Goal: Information Seeking & Learning: Check status

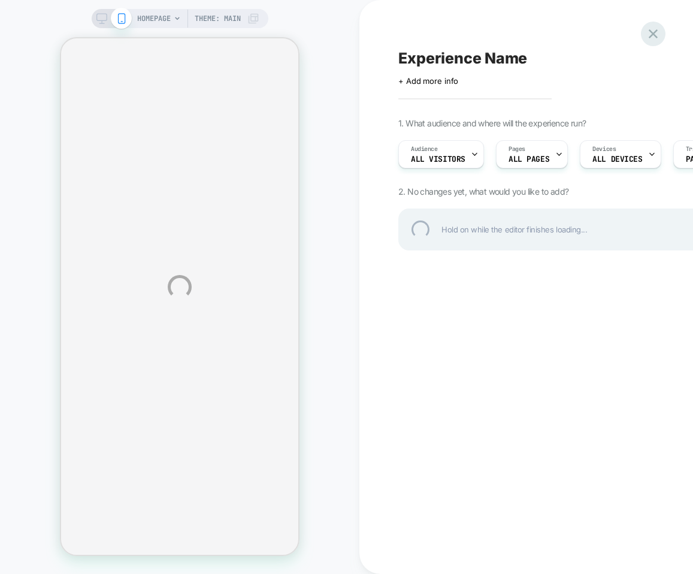
click at [644, 29] on div at bounding box center [653, 34] width 25 height 25
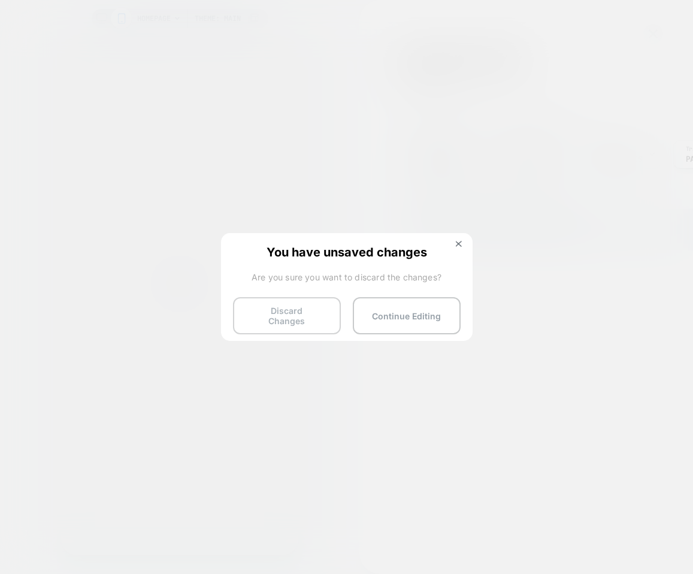
click at [295, 316] on button "Discard Changes" at bounding box center [287, 315] width 108 height 37
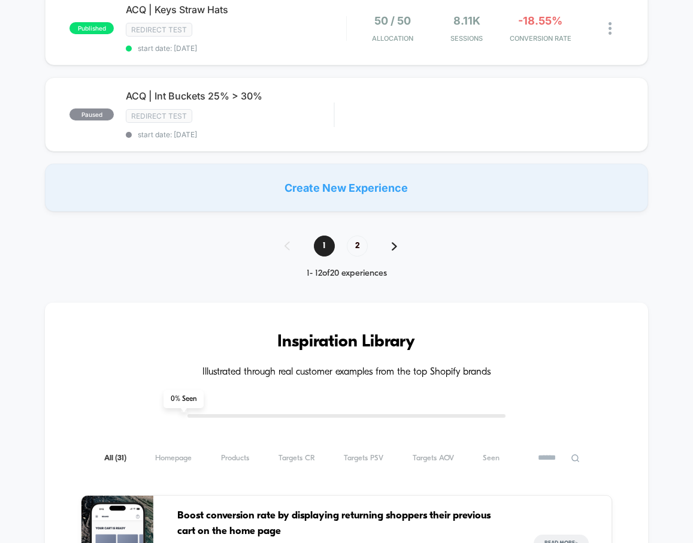
scroll to position [871, 0]
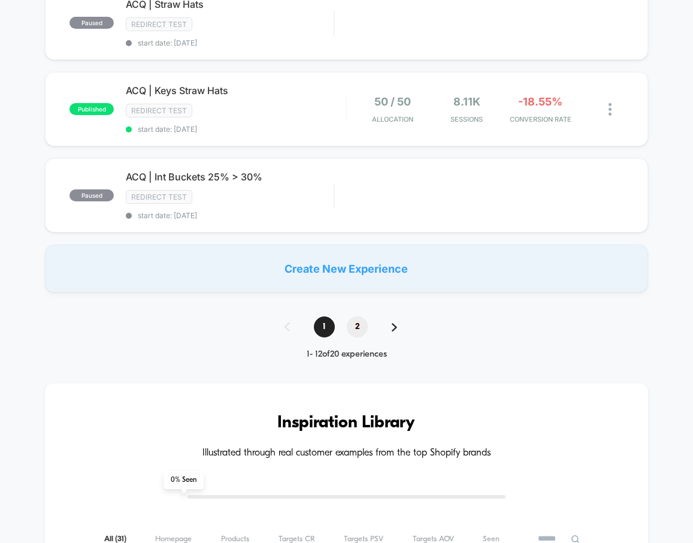
click at [356, 321] on span "2" at bounding box center [357, 326] width 21 height 21
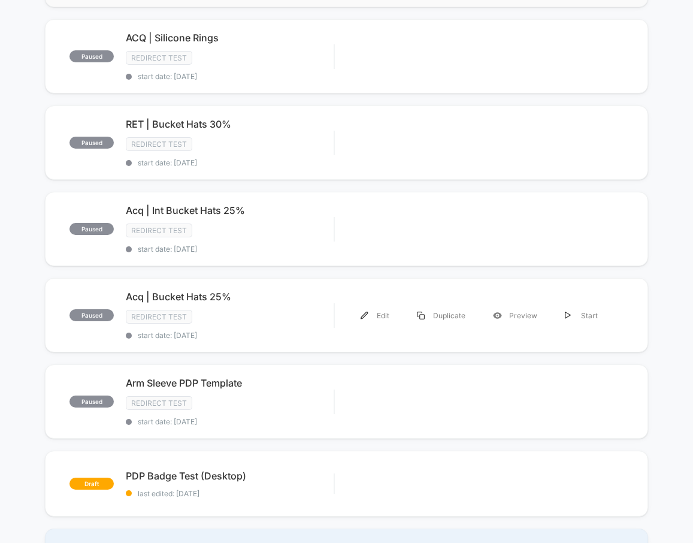
scroll to position [301, 0]
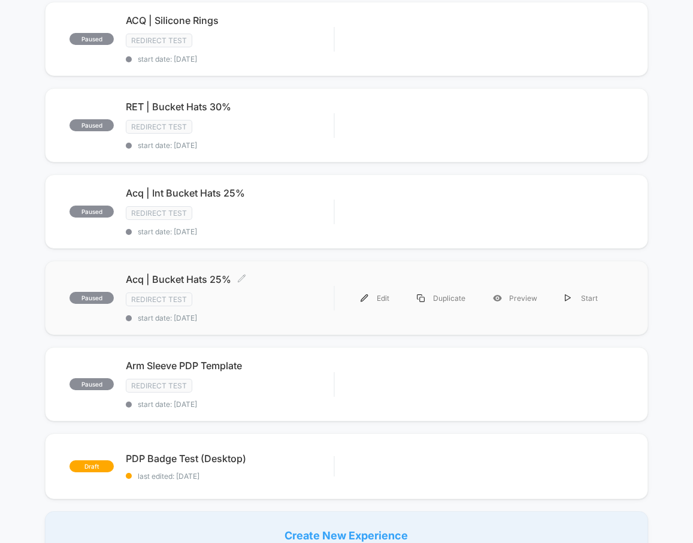
click at [183, 275] on span "Acq | Bucket Hats 25% Click to edit experience details" at bounding box center [230, 279] width 208 height 12
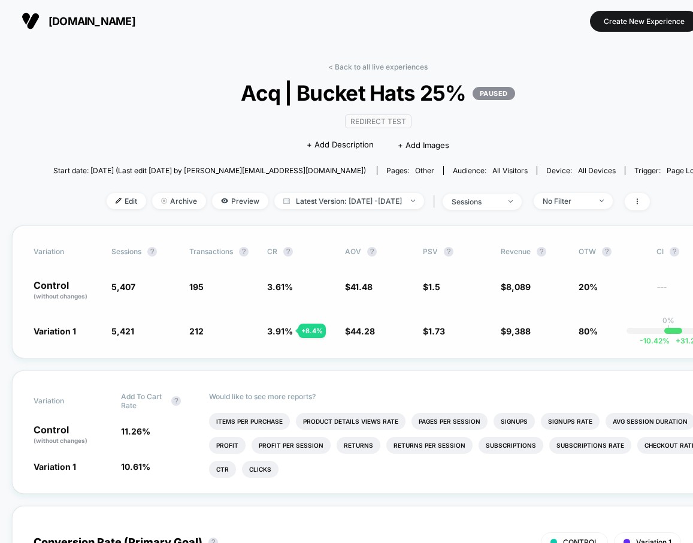
click at [277, 332] on span "3.91 %" at bounding box center [280, 331] width 26 height 10
click at [279, 289] on span "3.61 %" at bounding box center [280, 286] width 26 height 10
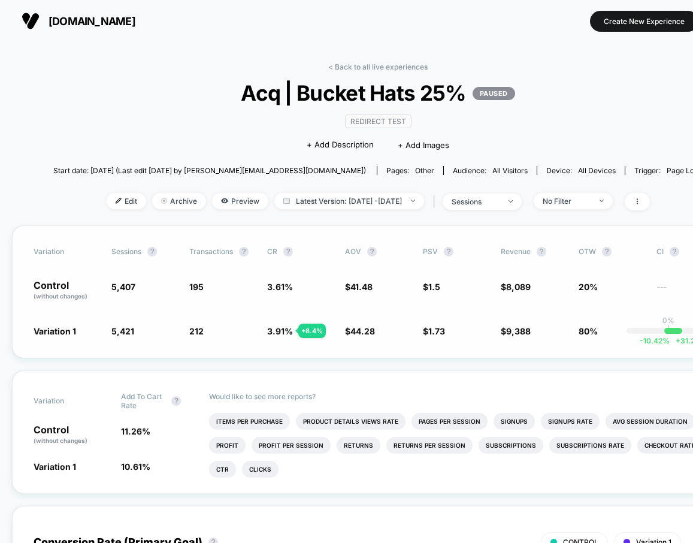
click at [279, 289] on span "3.61 %" at bounding box center [280, 286] width 26 height 10
click at [278, 331] on span "3.91 %" at bounding box center [280, 331] width 26 height 10
click at [283, 284] on span "3.61 %" at bounding box center [280, 286] width 26 height 10
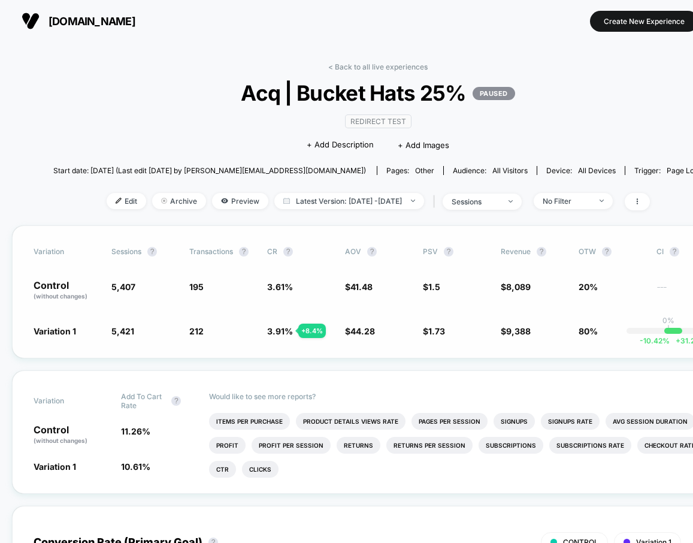
click at [283, 284] on span "3.61 %" at bounding box center [280, 286] width 26 height 10
click at [277, 331] on span "3.91 %" at bounding box center [280, 331] width 26 height 10
click at [349, 68] on link "< Back to all live experiences" at bounding box center [377, 66] width 99 height 9
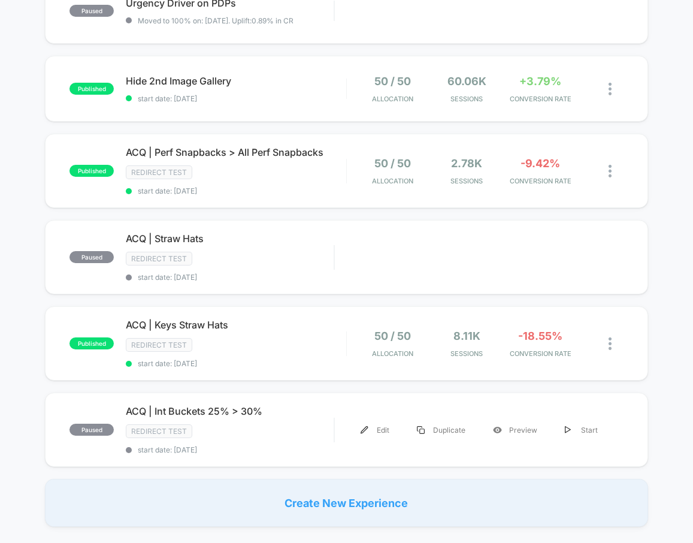
scroll to position [782, 0]
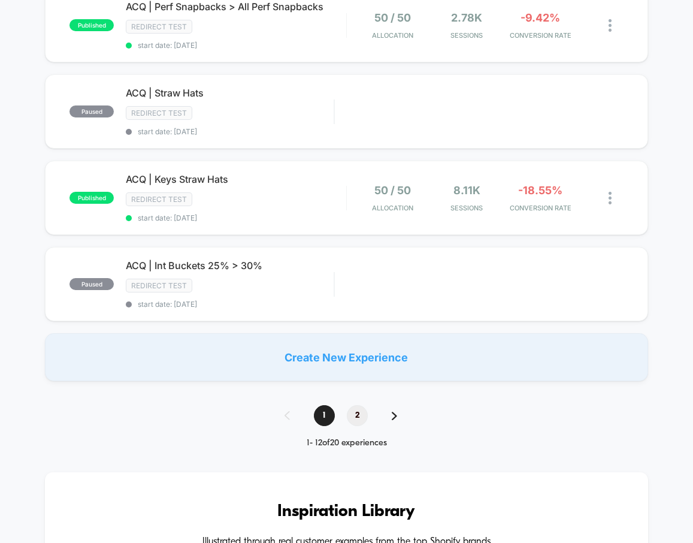
click at [356, 408] on span "2" at bounding box center [357, 415] width 21 height 21
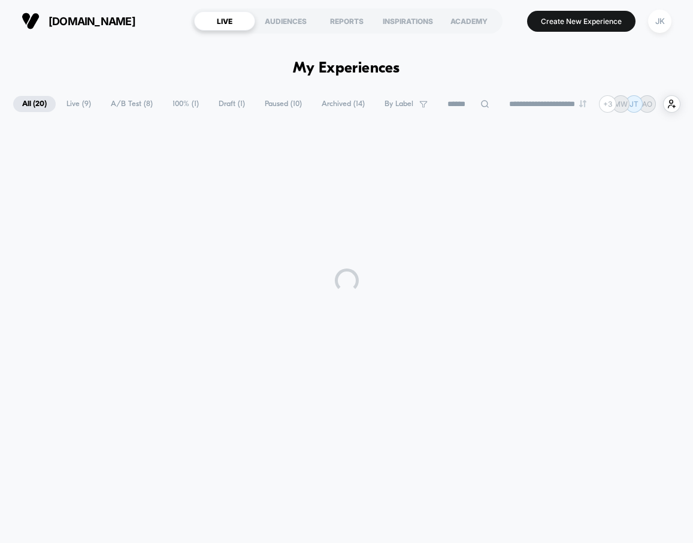
scroll to position [0, 0]
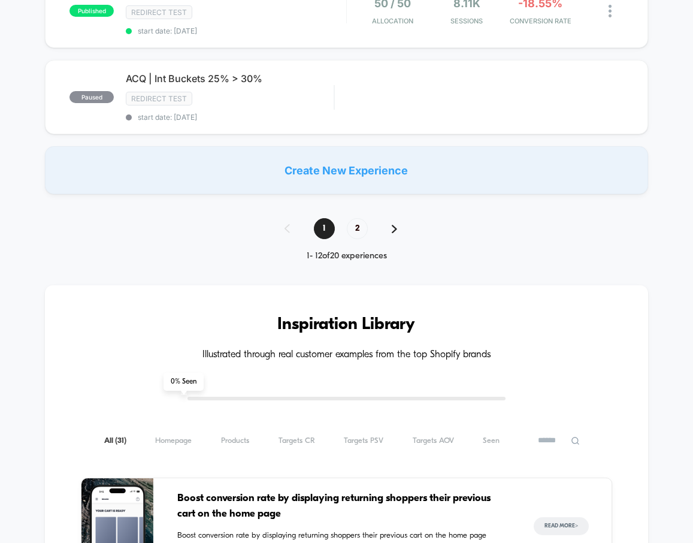
scroll to position [962, 0]
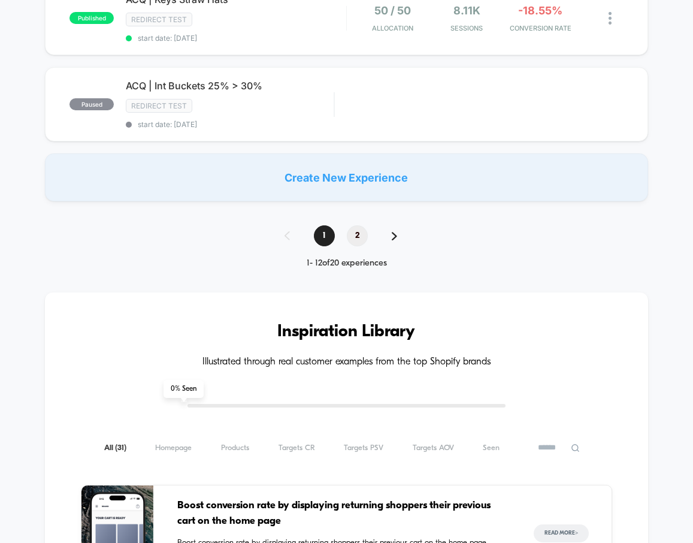
click at [359, 231] on span "2" at bounding box center [357, 235] width 21 height 21
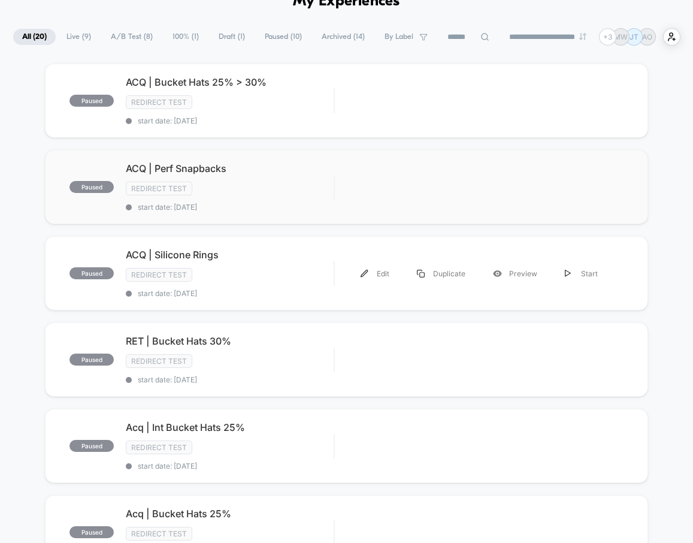
scroll to position [62, 0]
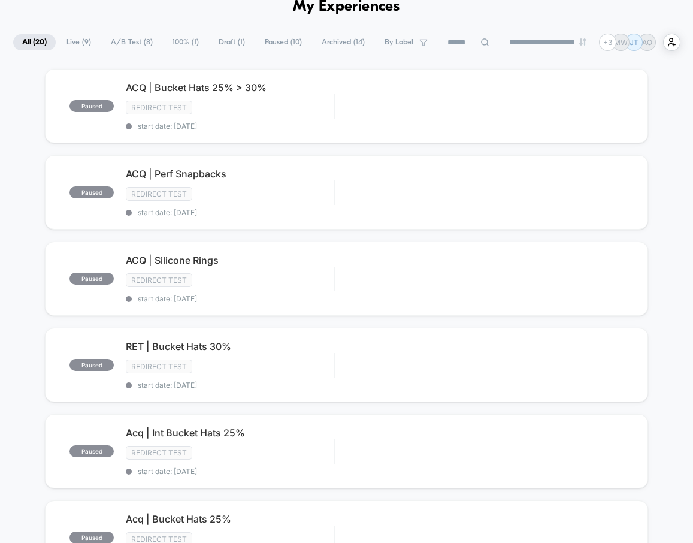
click at [29, 198] on div "paused ACQ | Bucket Hats 25% > 30% Redirect Test start date: [DATE] Edit Duplic…" at bounding box center [346, 433] width 693 height 729
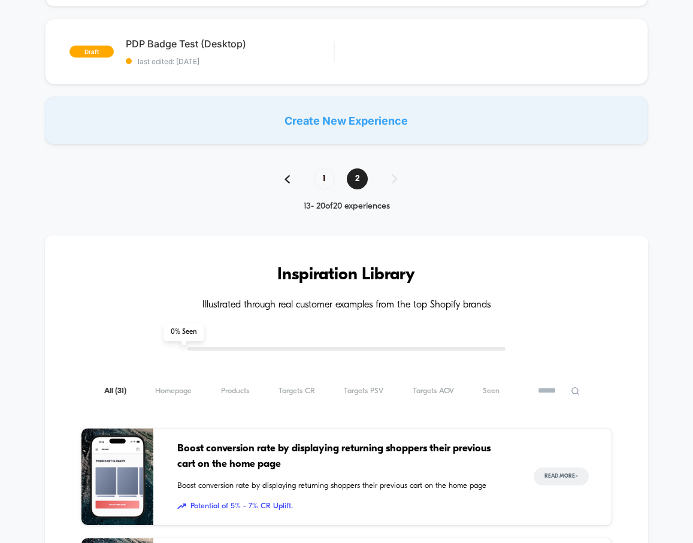
scroll to position [712, 0]
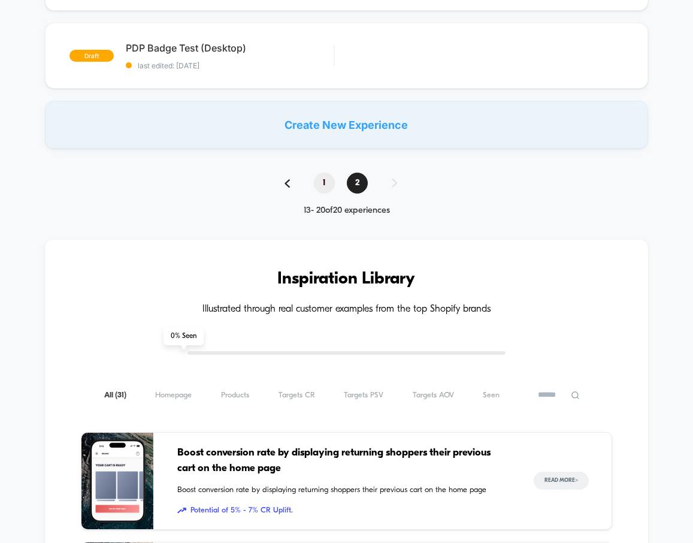
click at [323, 178] on span "1" at bounding box center [324, 182] width 21 height 21
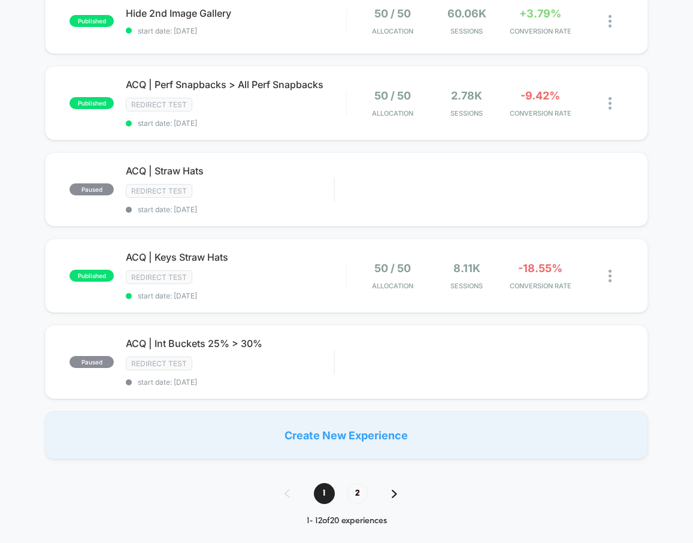
scroll to position [710, 0]
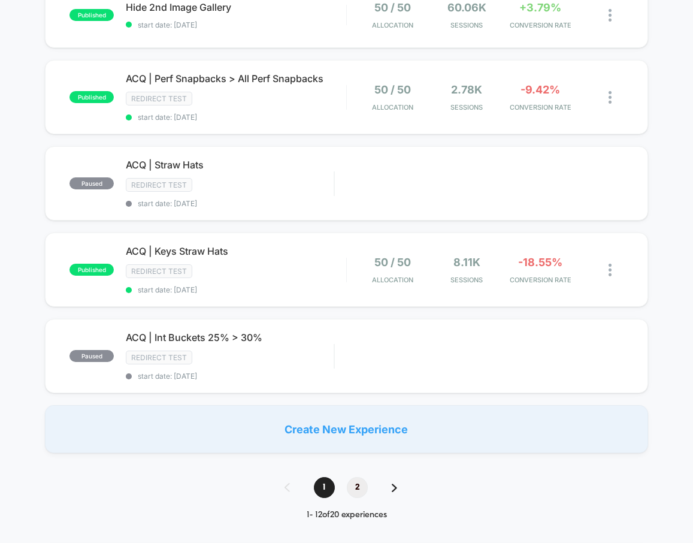
click at [358, 480] on span "2" at bounding box center [357, 487] width 21 height 21
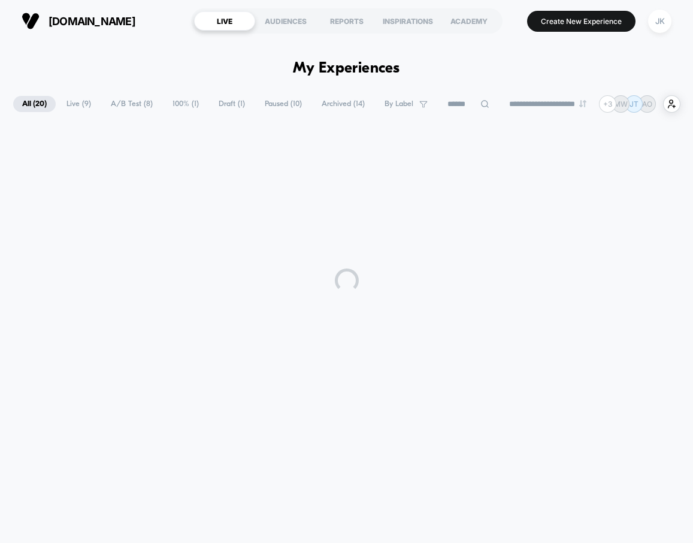
scroll to position [0, 0]
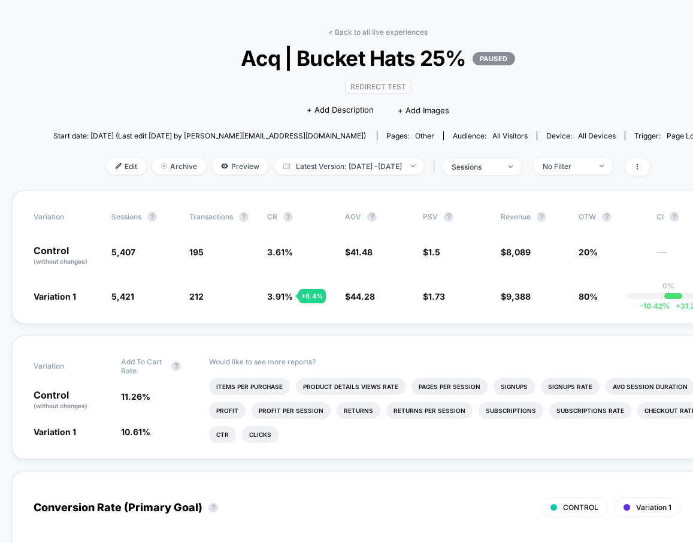
scroll to position [31, 0]
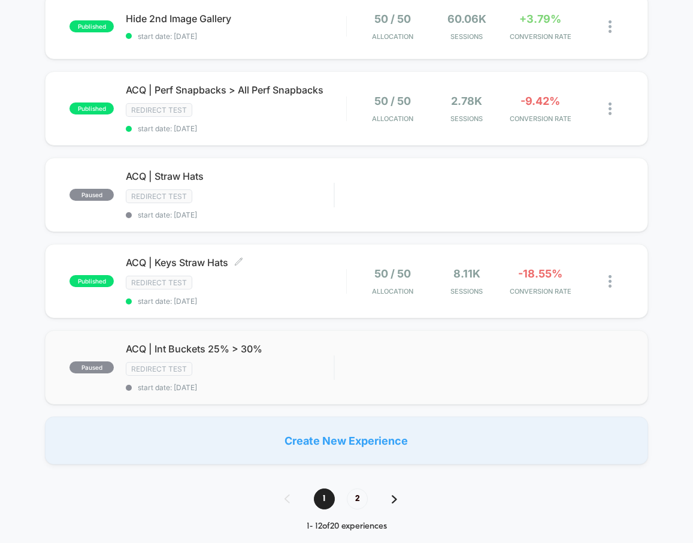
scroll to position [760, 0]
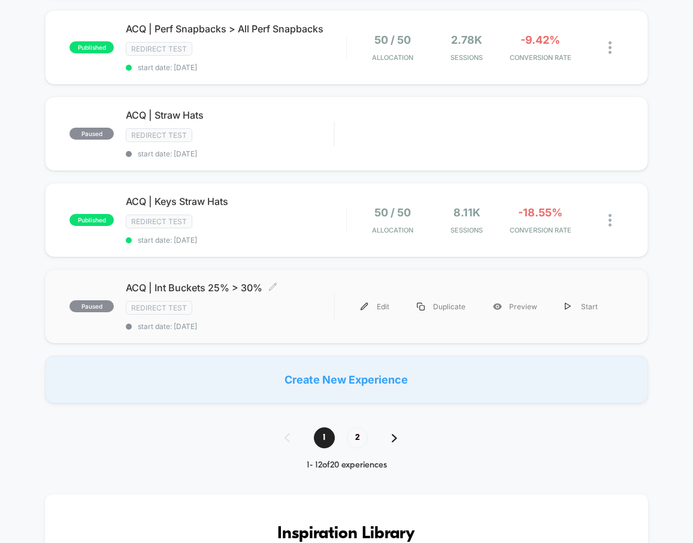
click at [172, 281] on span "ACQ | Int Buckets 25% > 30% Click to edit experience details" at bounding box center [230, 287] width 208 height 12
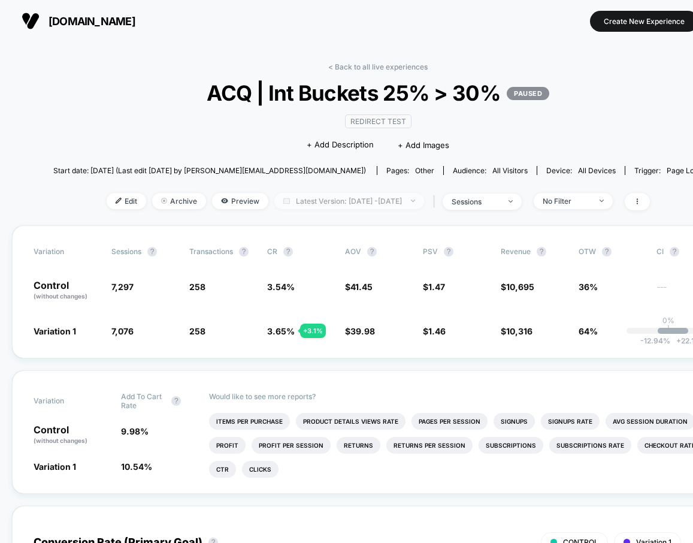
click at [395, 202] on span "Latest Version: [DATE] - [DATE]" at bounding box center [349, 201] width 150 height 16
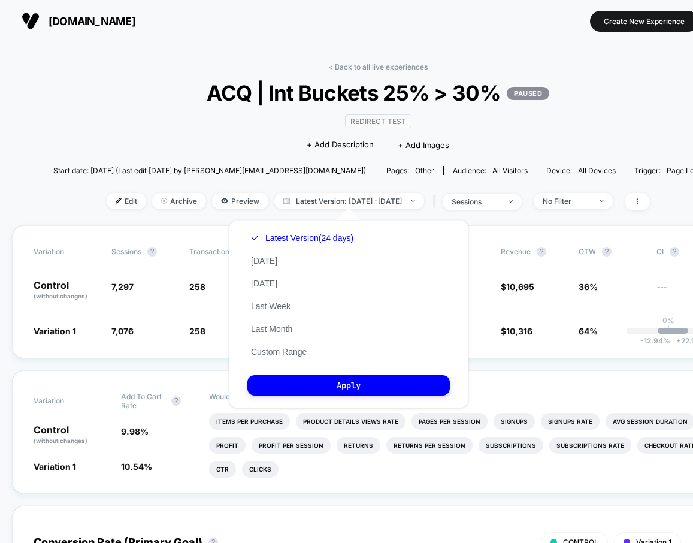
click at [327, 173] on span "Start date: [DATE] (Last edit [DATE] by [PERSON_NAME][EMAIL_ADDRESS][DOMAIN_NAM…" at bounding box center [209, 170] width 313 height 9
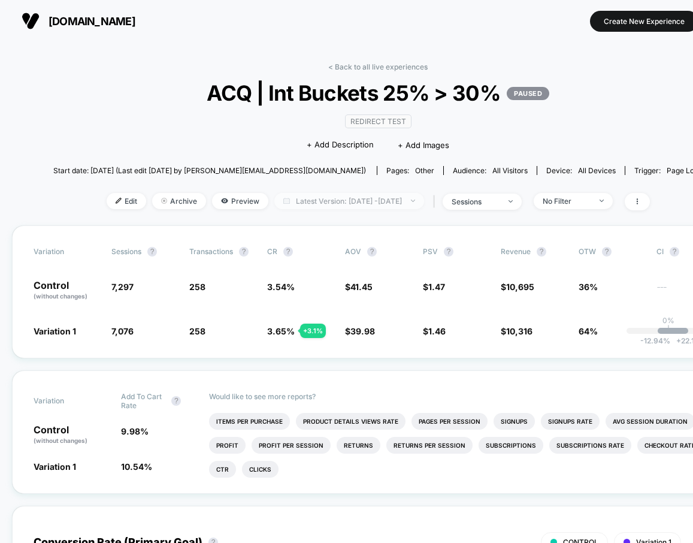
click at [325, 201] on span "Latest Version: [DATE] - [DATE]" at bounding box center [349, 201] width 150 height 16
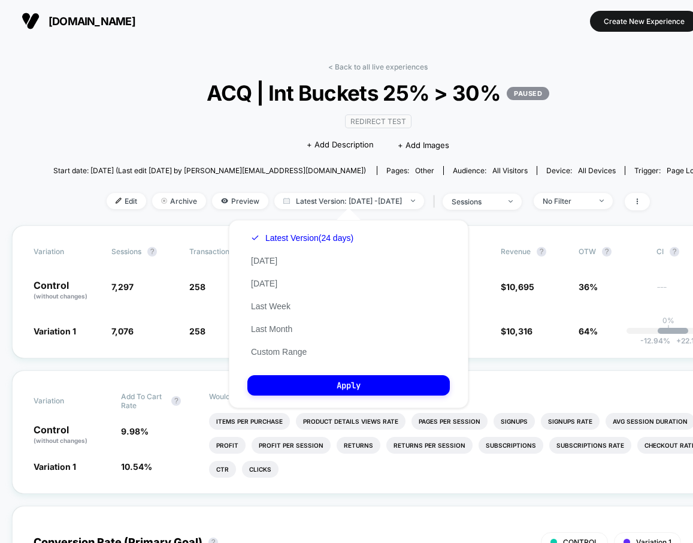
click at [223, 214] on div "Custom [DATE] - [DATE] ******* ******** ***** ***** *** **** **** ****** ******…" at bounding box center [349, 314] width 264 height 212
click at [199, 212] on div "< Back to all live experiences ACQ | Int Buckets 25% > 30% PAUSED Redirect Test…" at bounding box center [377, 143] width 649 height 163
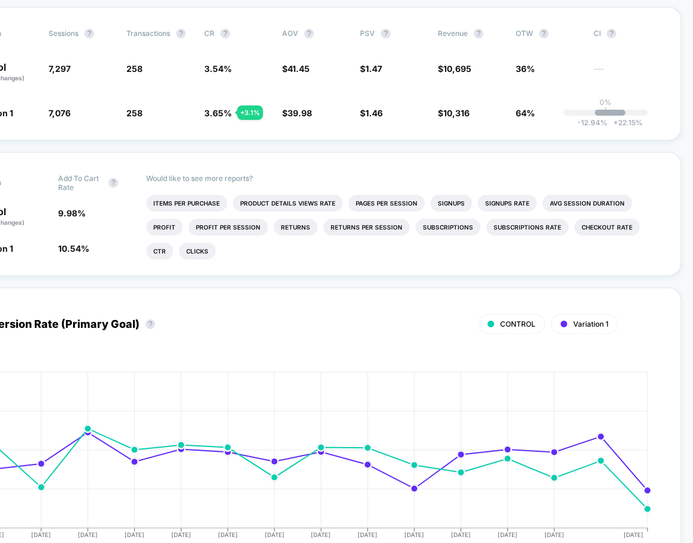
scroll to position [0, 63]
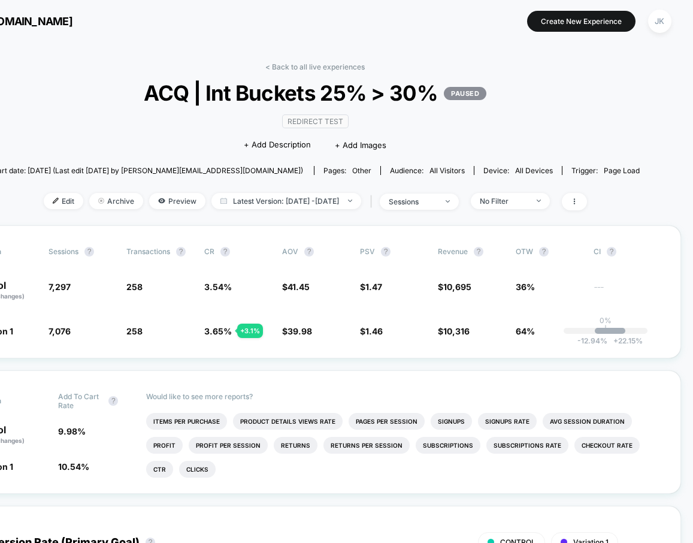
click at [322, 65] on link "< Back to all live experiences" at bounding box center [314, 66] width 99 height 9
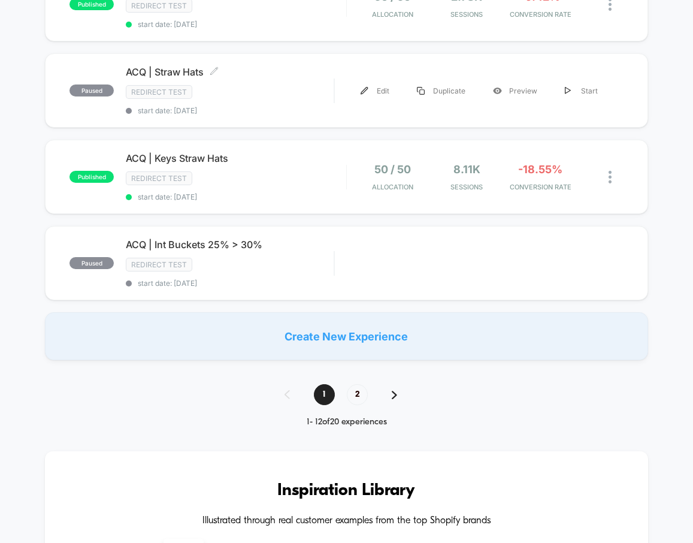
scroll to position [786, 0]
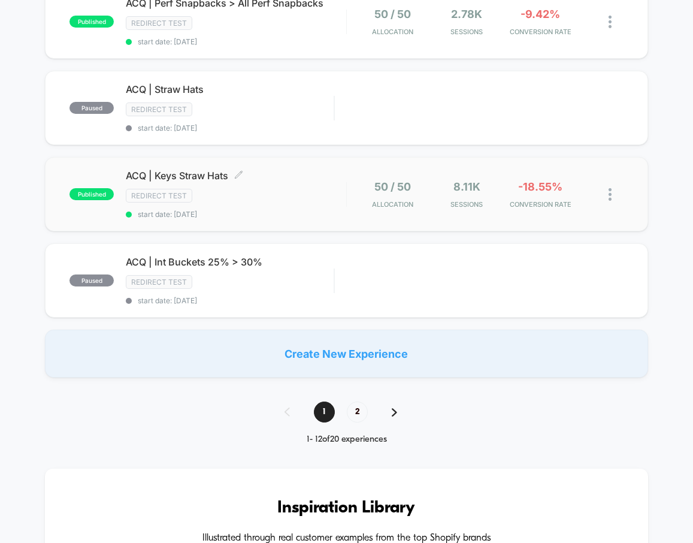
click at [209, 169] on span "ACQ | Keys Straw Hats Click to edit experience details" at bounding box center [236, 175] width 220 height 12
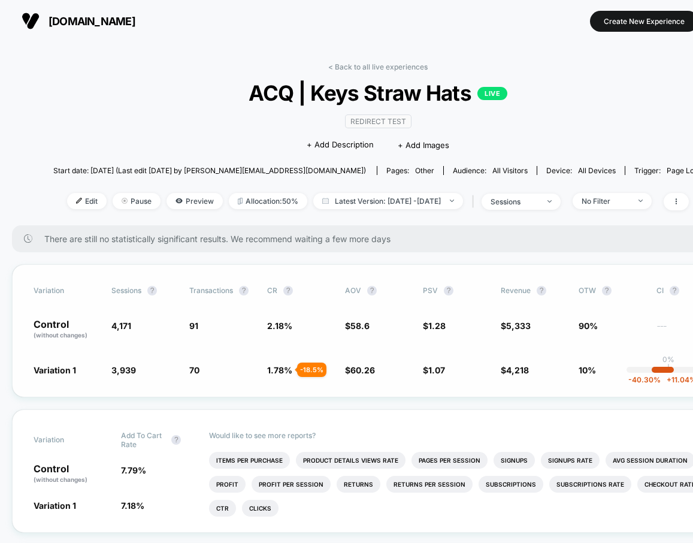
click at [61, 322] on p "Control (without changes)" at bounding box center [67, 329] width 66 height 20
click at [59, 370] on span "Variation 1" at bounding box center [55, 370] width 43 height 10
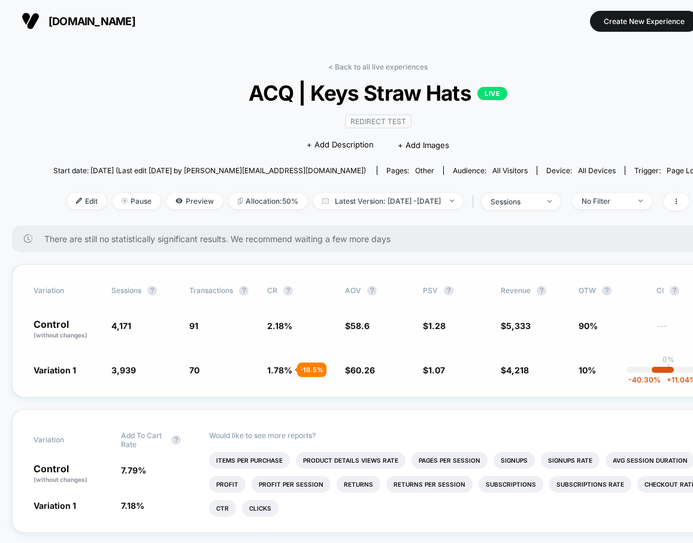
click at [59, 370] on span "Variation 1" at bounding box center [55, 370] width 43 height 10
click at [376, 65] on link "< Back to all live experiences" at bounding box center [377, 66] width 99 height 9
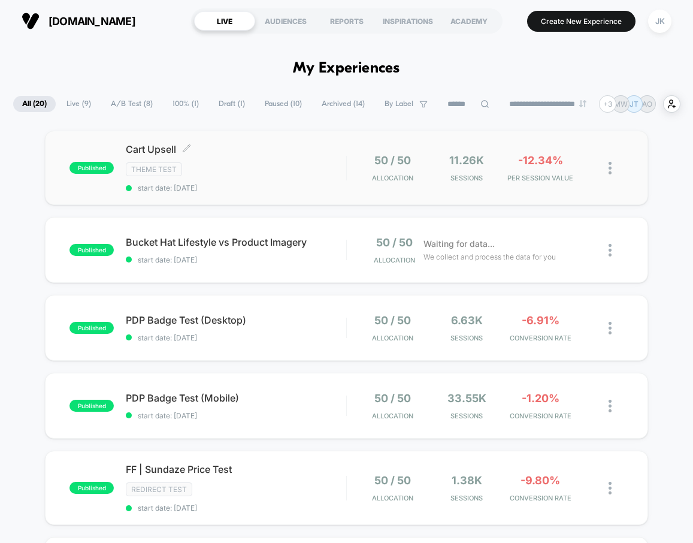
click at [147, 150] on span "Cart Upsell Click to edit experience details" at bounding box center [236, 149] width 220 height 12
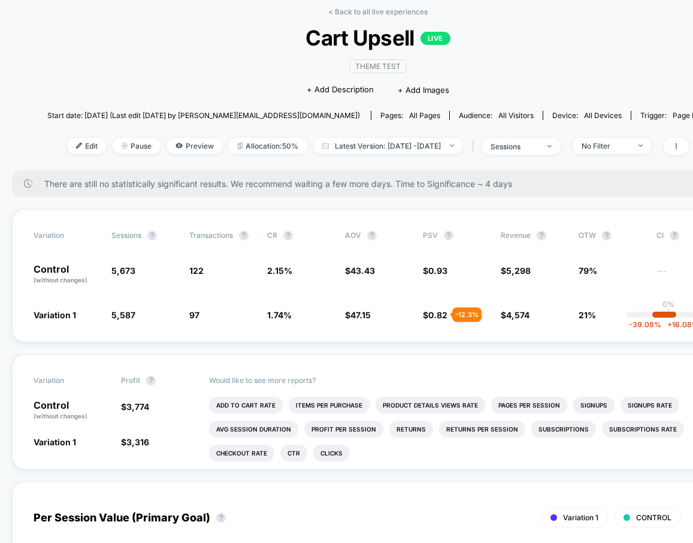
scroll to position [65, 0]
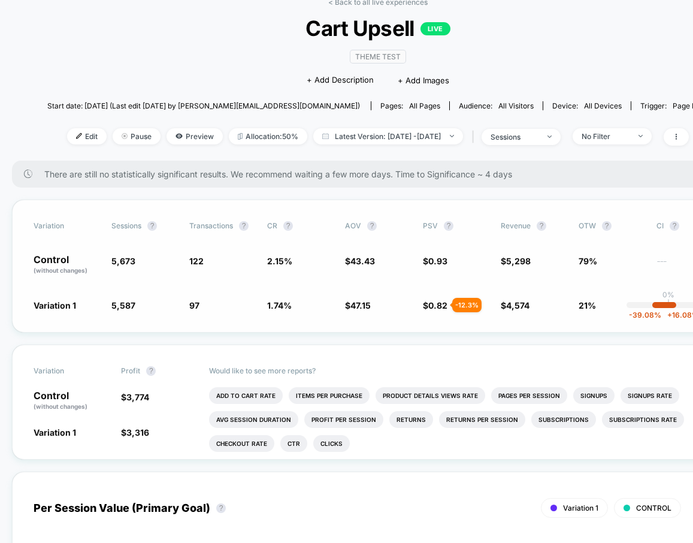
click at [278, 262] on span "2.15 %" at bounding box center [279, 261] width 25 height 10
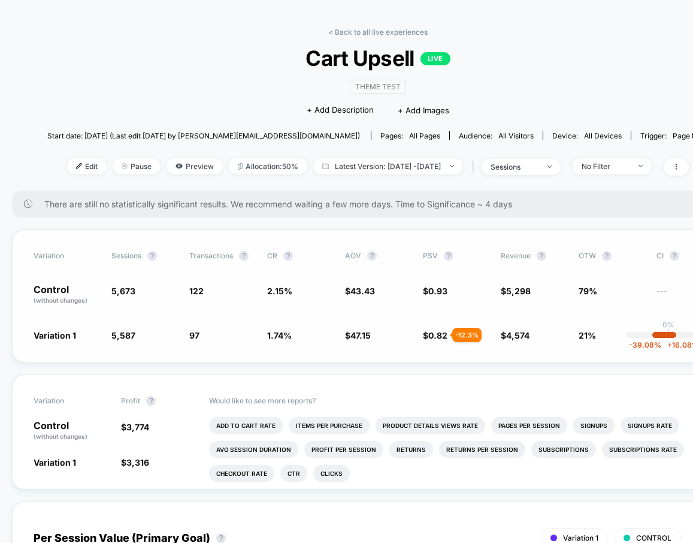
scroll to position [25, 1]
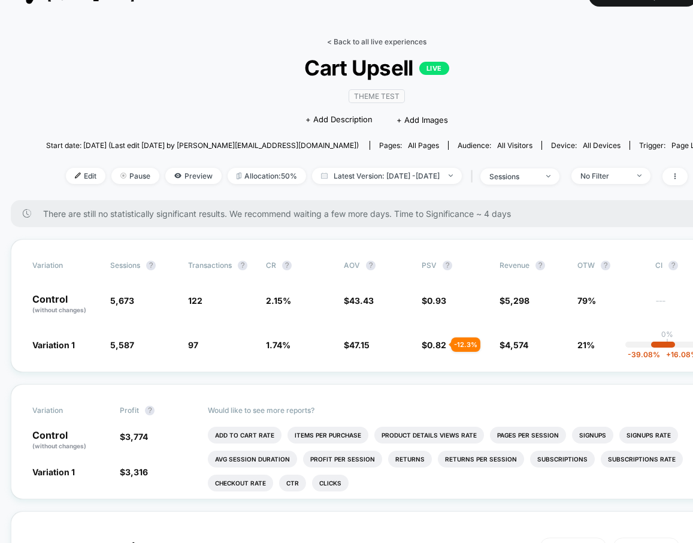
click at [367, 43] on link "< Back to all live experiences" at bounding box center [376, 41] width 99 height 9
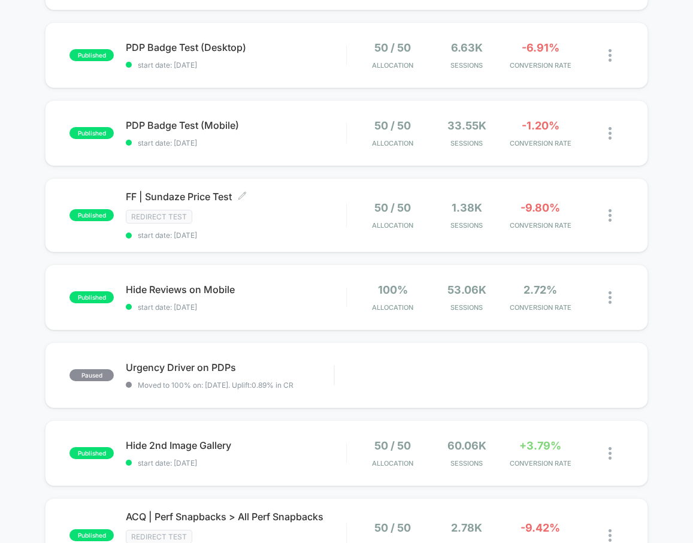
scroll to position [277, 0]
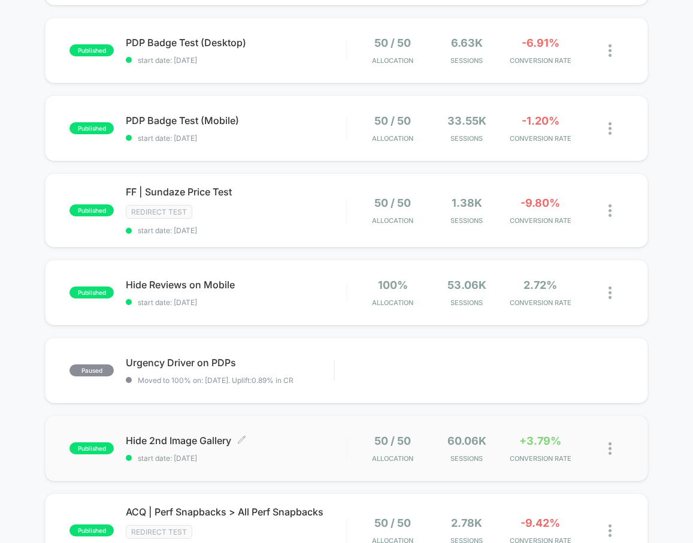
click at [185, 434] on span "Hide 2nd Image Gallery Click to edit experience details" at bounding box center [236, 440] width 220 height 12
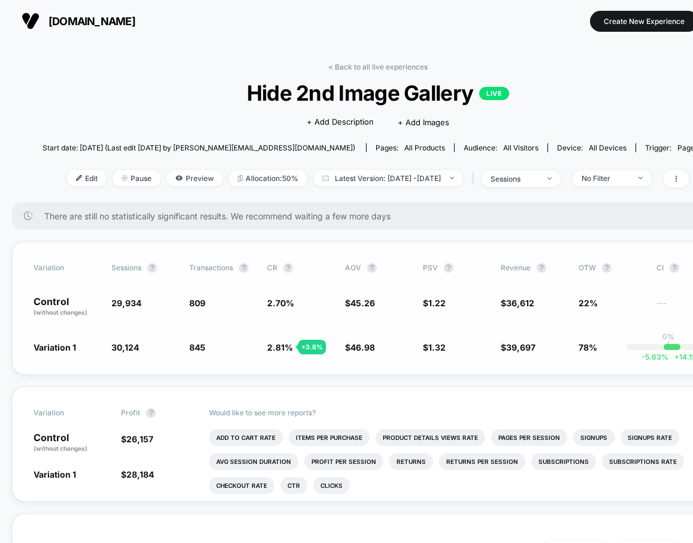
click at [273, 304] on span "2.70 %" at bounding box center [280, 303] width 27 height 10
click at [278, 350] on span "2.81 %" at bounding box center [280, 347] width 26 height 10
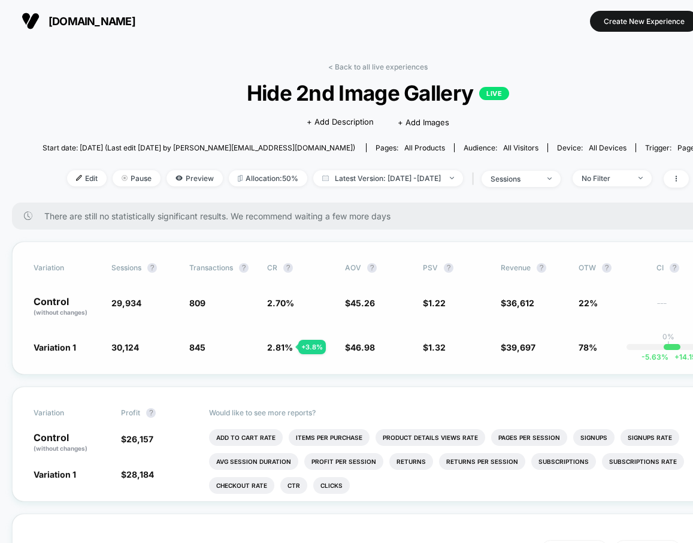
click at [278, 350] on span "2.81 %" at bounding box center [280, 347] width 26 height 10
click at [392, 64] on link "< Back to all live experiences" at bounding box center [377, 66] width 99 height 9
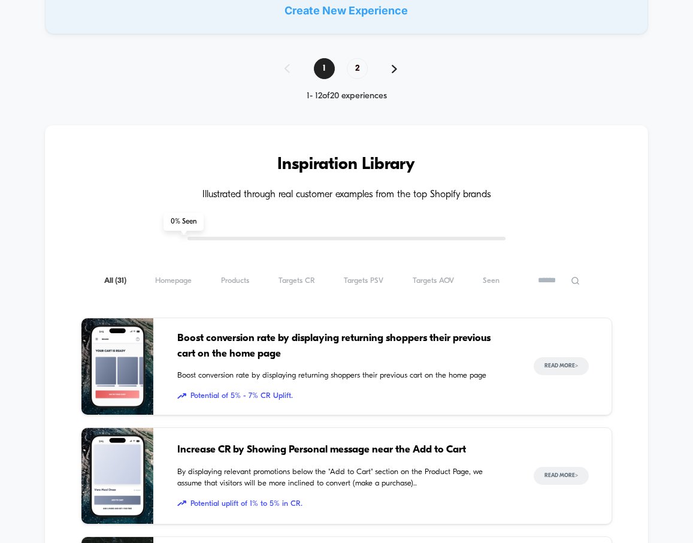
scroll to position [1045, 0]
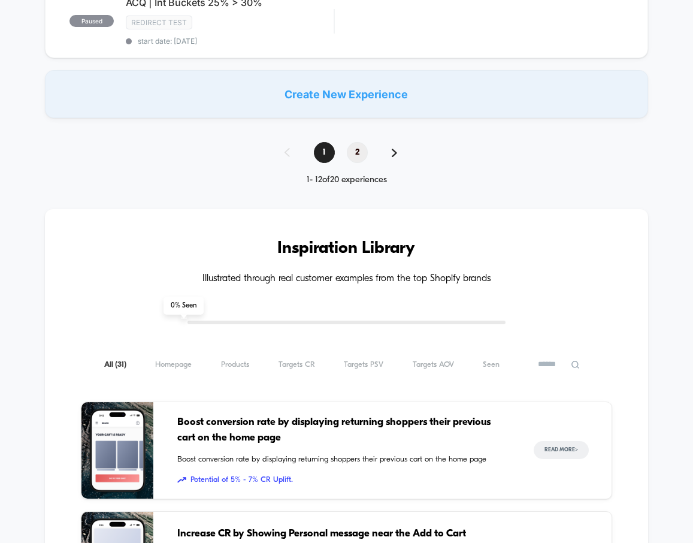
click at [361, 149] on span "2" at bounding box center [357, 152] width 21 height 21
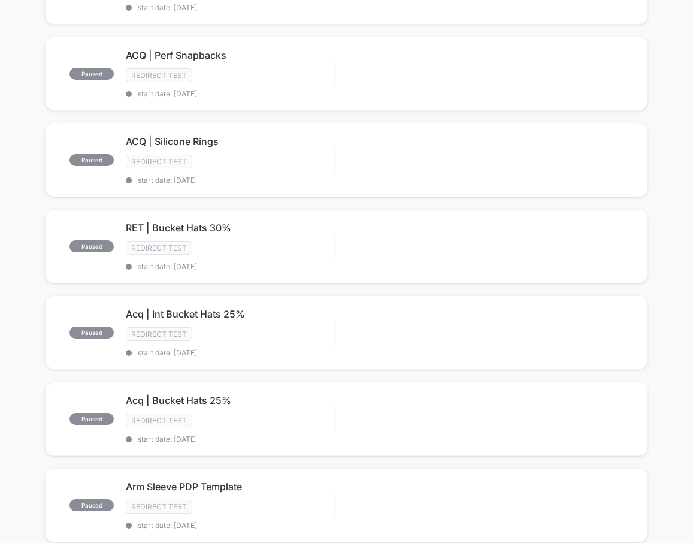
scroll to position [0, 0]
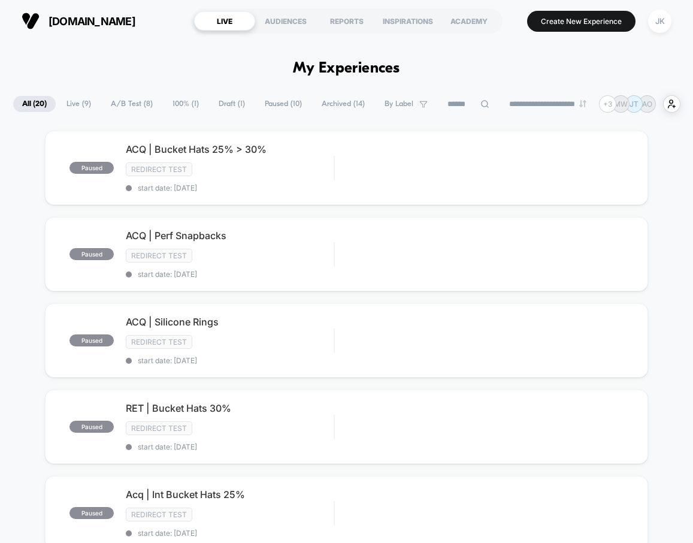
click at [320, 104] on span "Archived ( 14 )" at bounding box center [343, 104] width 61 height 16
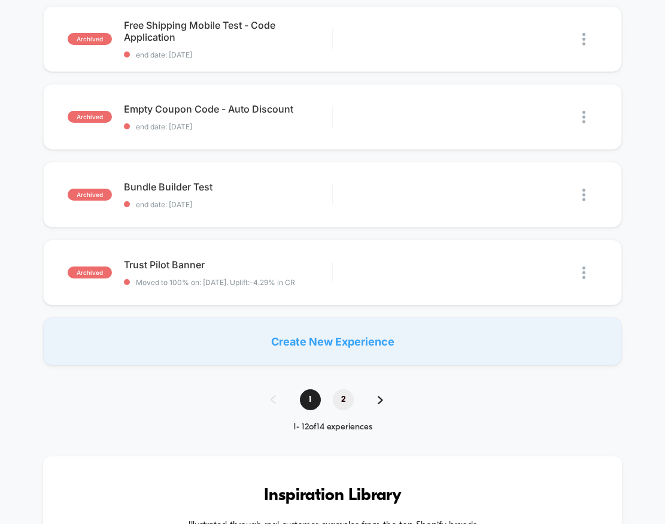
scroll to position [783, 0]
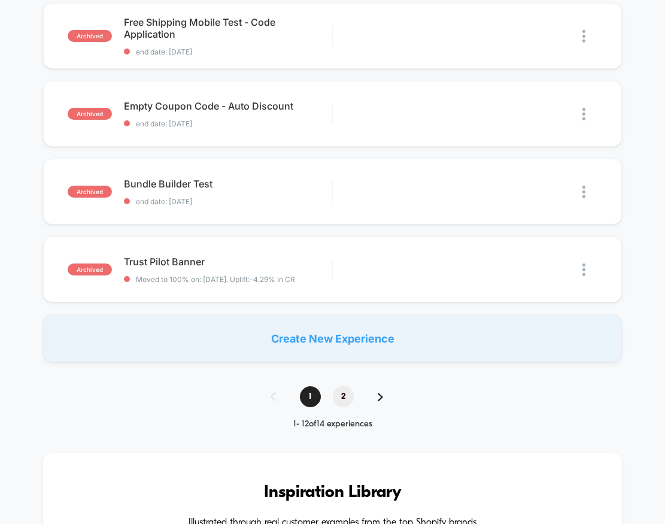
click at [340, 397] on span "2" at bounding box center [343, 396] width 21 height 21
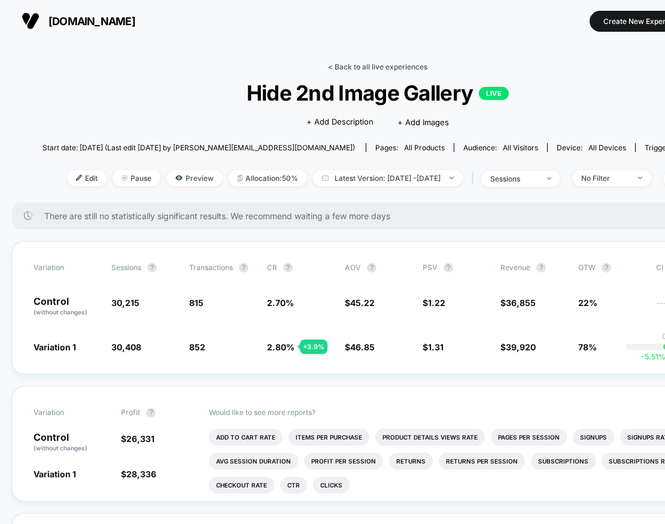
click at [349, 68] on link "< Back to all live experiences" at bounding box center [377, 66] width 99 height 9
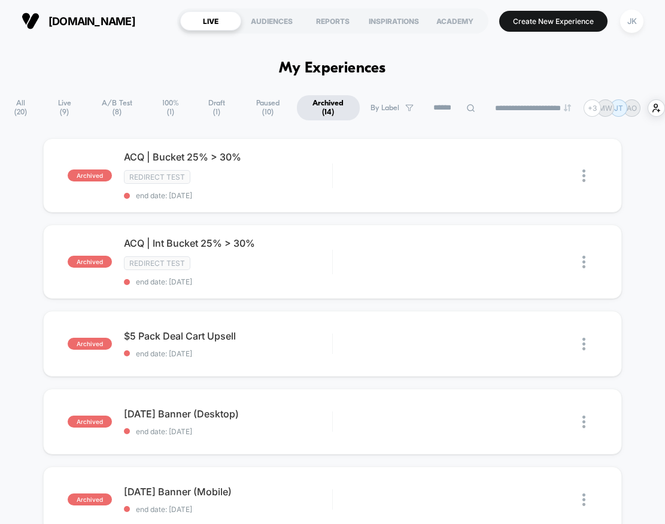
click at [37, 104] on span "All ( 20 )" at bounding box center [21, 107] width 42 height 25
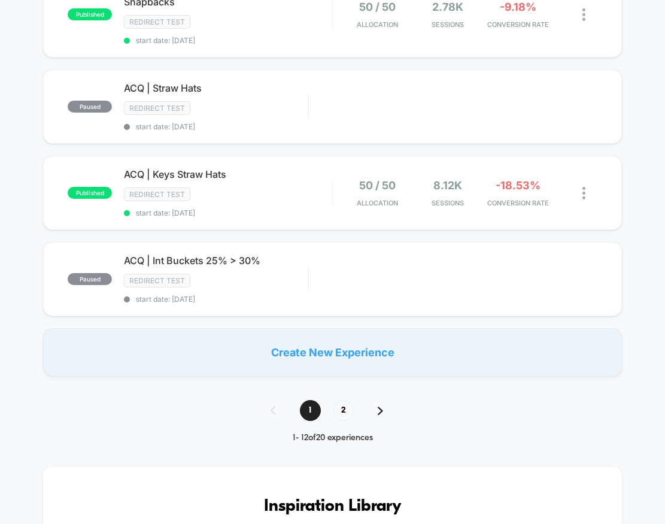
scroll to position [878, 0]
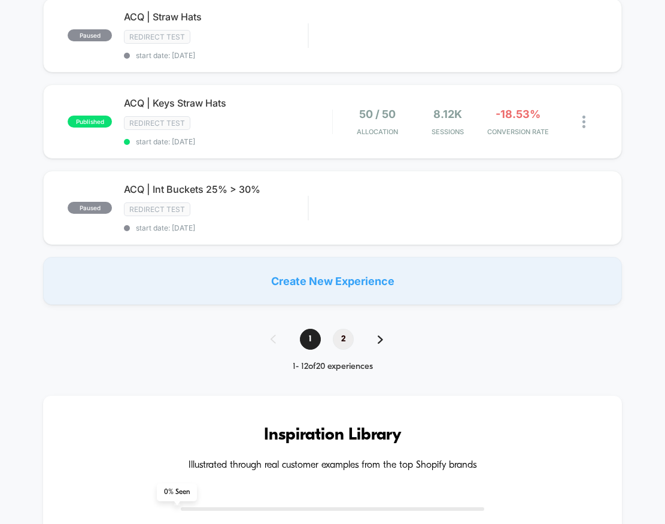
click at [341, 330] on span "2" at bounding box center [343, 339] width 21 height 21
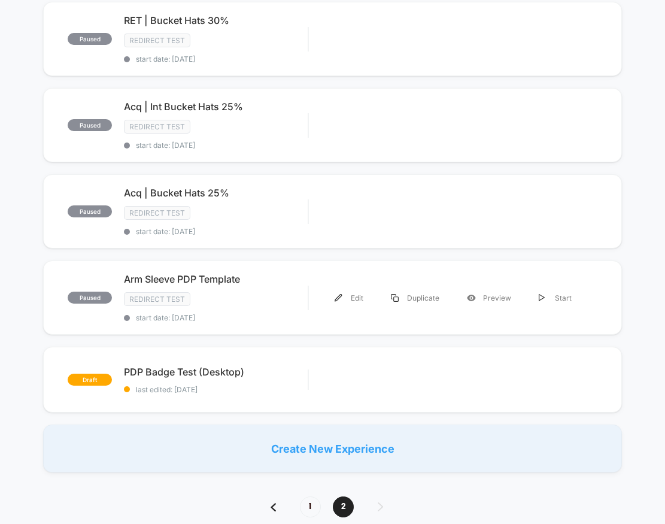
scroll to position [397, 0]
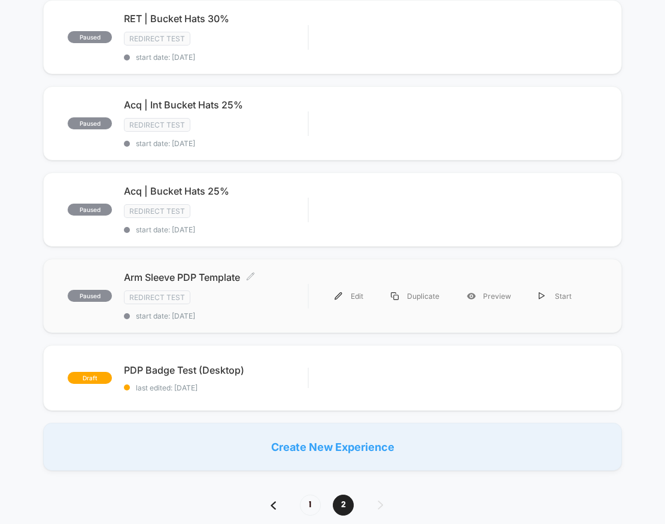
click at [224, 274] on span "Arm Sleeve PDP Template Click to edit experience details" at bounding box center [216, 277] width 184 height 12
